Goal: Task Accomplishment & Management: Use online tool/utility

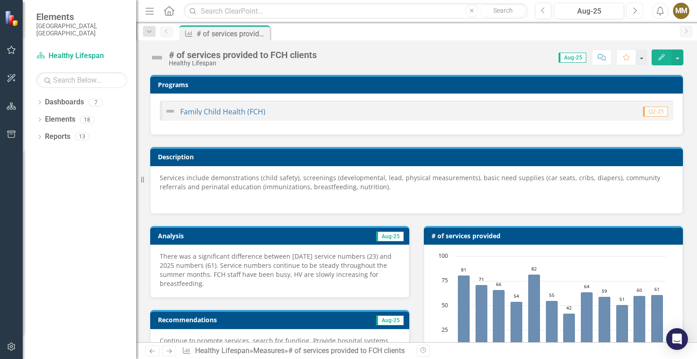
click at [631, 13] on button "Next" at bounding box center [634, 11] width 17 height 16
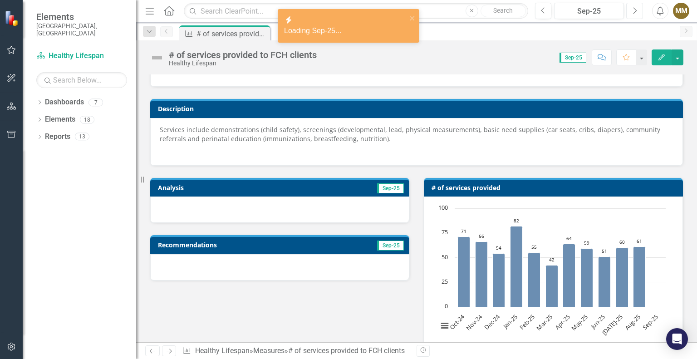
scroll to position [91, 0]
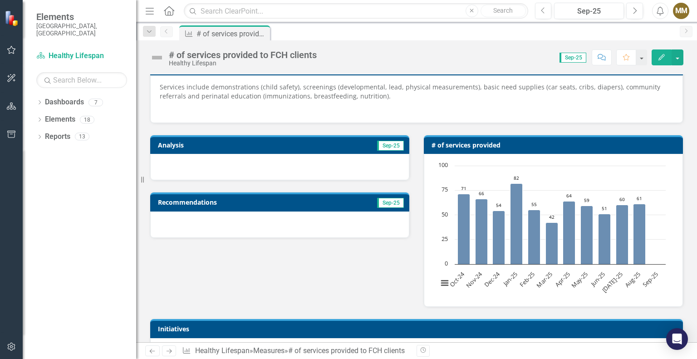
click at [289, 265] on div "Analysis Sep-25 Recommendations Sep-25 # of services provided Chart Bar chart w…" at bounding box center [416, 215] width 547 height 184
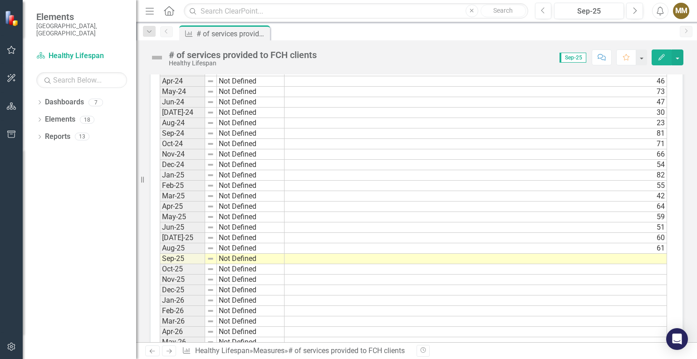
scroll to position [590, 0]
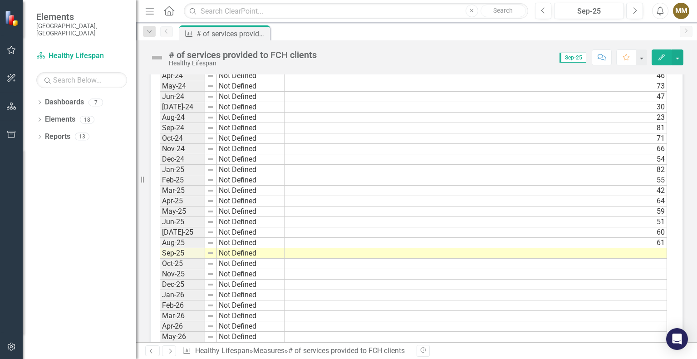
click at [626, 249] on td at bounding box center [476, 253] width 383 height 10
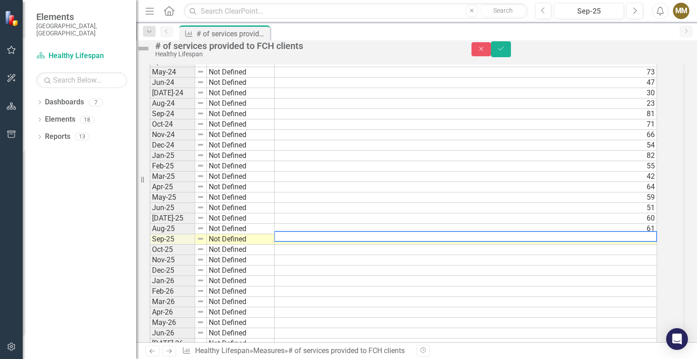
scroll to position [592, 0]
type textarea "58"
click at [511, 54] on button "Save" at bounding box center [501, 49] width 20 height 16
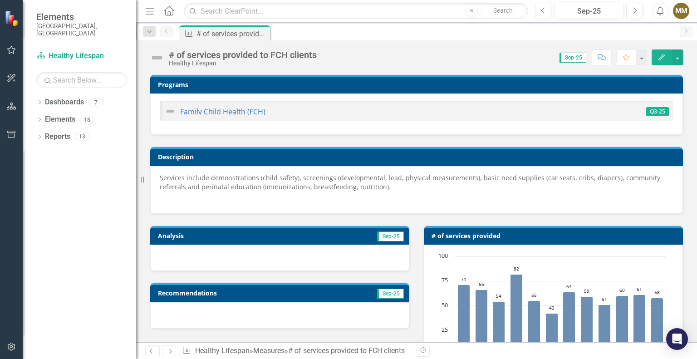
click at [297, 257] on div at bounding box center [279, 258] width 259 height 26
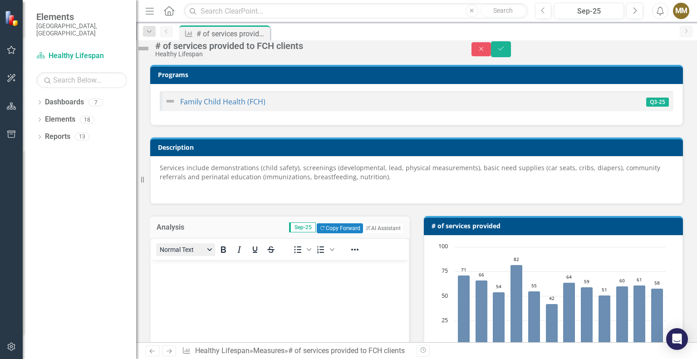
scroll to position [0, 0]
click at [211, 287] on body "Rich Text Area. Press ALT-0 for help." at bounding box center [280, 328] width 258 height 136
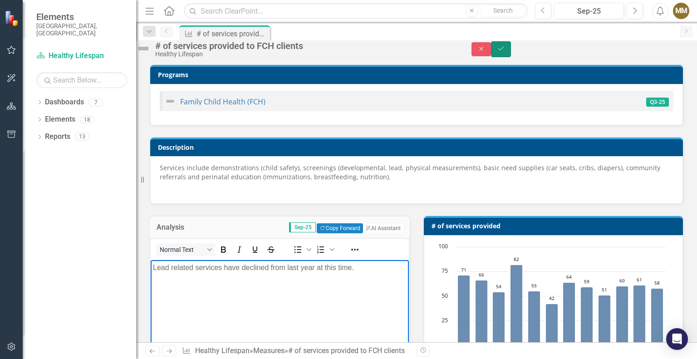
click at [505, 52] on icon "Save" at bounding box center [501, 48] width 8 height 6
